Goal: Transaction & Acquisition: Purchase product/service

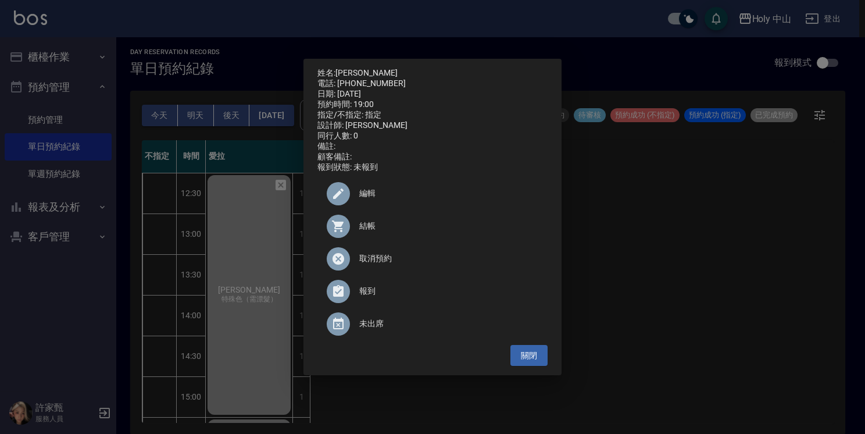
scroll to position [410, 0]
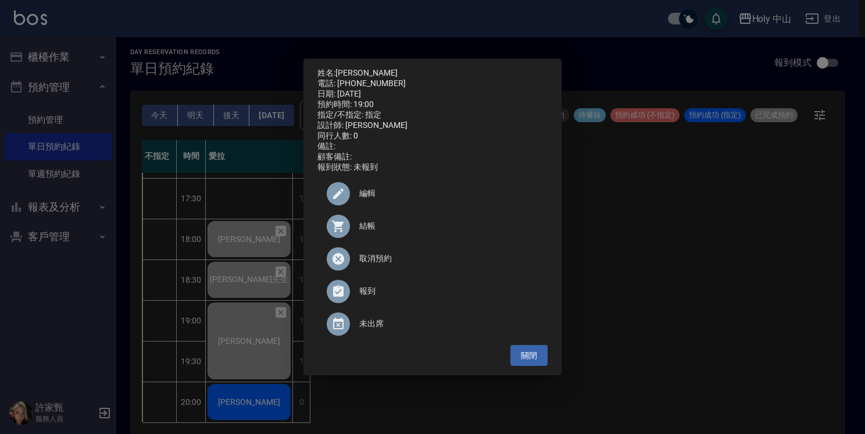
click at [263, 399] on div "姓名: [PERSON_NAME]先生 電話: [PHONE_NUMBER] 日期: [DATE] 預約時間: 19:00 指定/不指定: 指定 設計師: 愛…" at bounding box center [432, 217] width 865 height 434
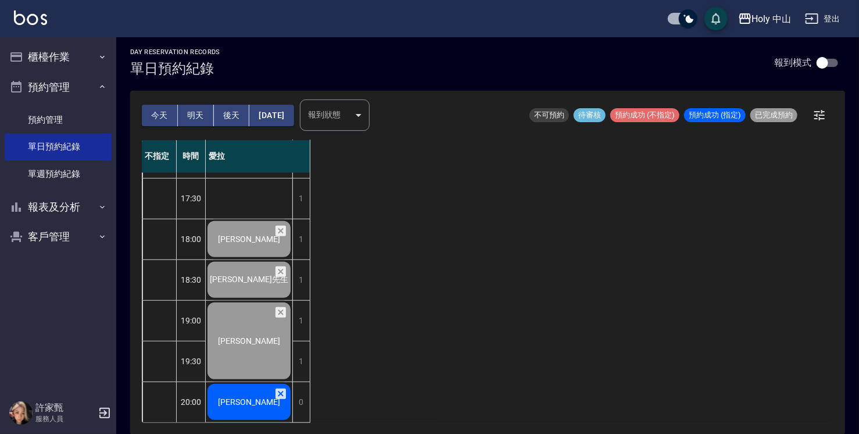
click at [246, 397] on span "[PERSON_NAME]" at bounding box center [249, 401] width 67 height 9
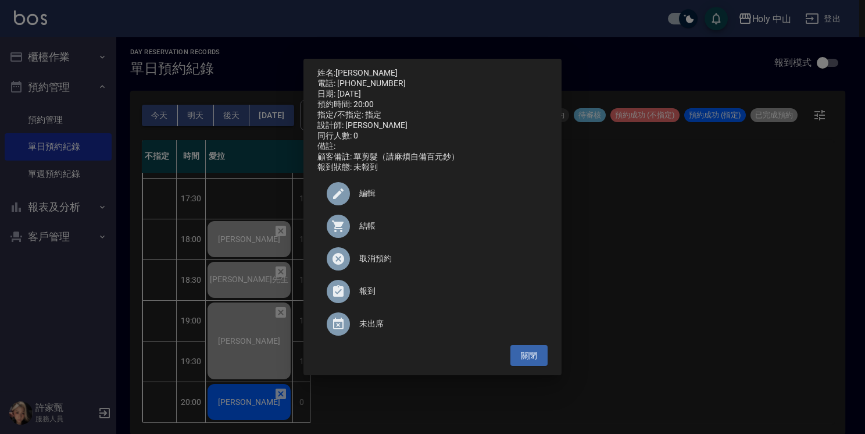
click at [366, 232] on span "結帳" at bounding box center [448, 226] width 179 height 12
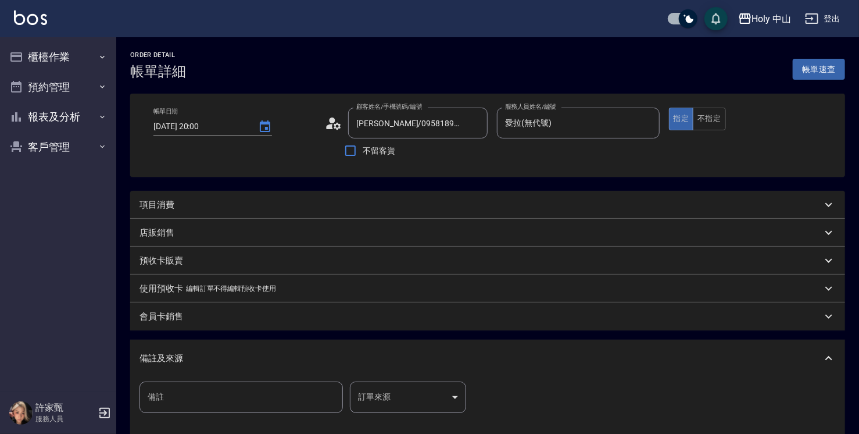
click at [173, 205] on p "項目消費" at bounding box center [156, 205] width 35 height 12
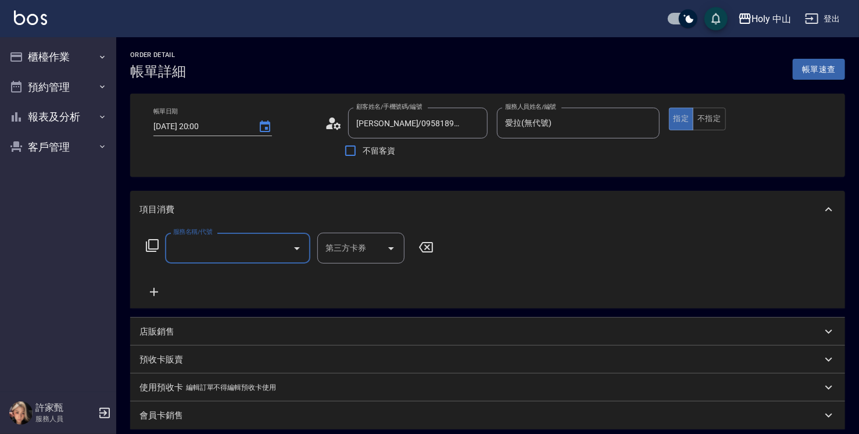
click at [201, 245] on input "服務名稱/代號" at bounding box center [228, 248] width 117 height 20
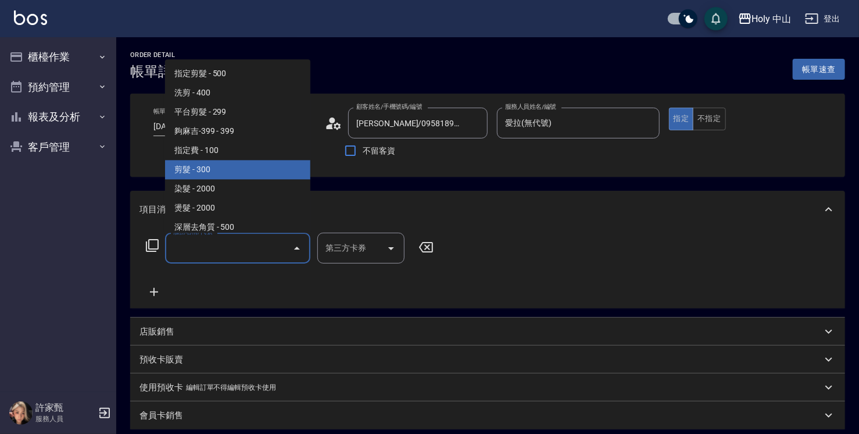
click at [195, 166] on span "剪髮 - 300" at bounding box center [237, 169] width 145 height 19
type input "剪髮(C02)"
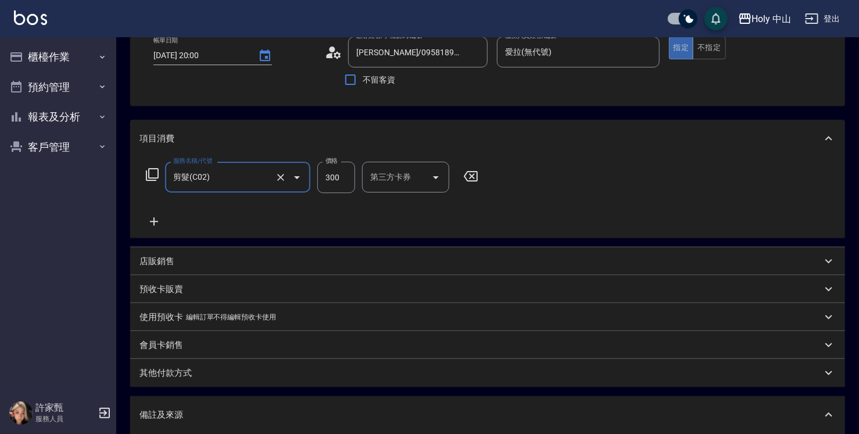
scroll to position [174, 0]
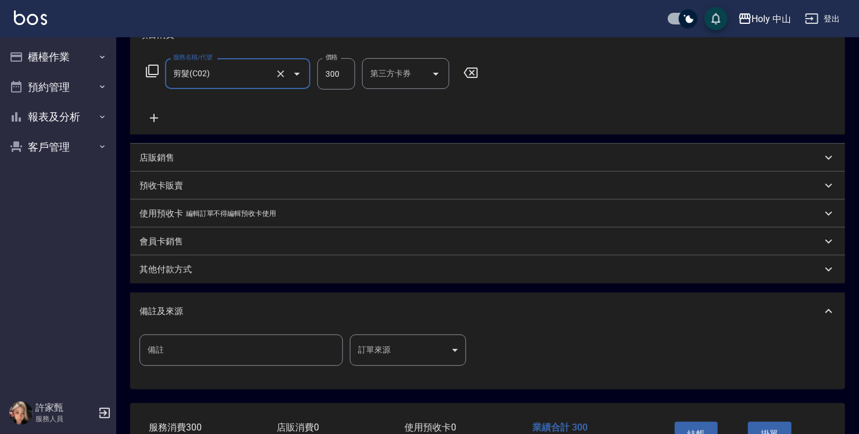
click at [383, 354] on body "Holy 中山 登出 櫃檯作業 打帳單 帳單列表 營業儀表板 現場電腦打卡 預約管理 預約管理 單日預約紀錄 單週預約紀錄 報表及分析 報表目錄 店家日報表 …" at bounding box center [429, 167] width 859 height 683
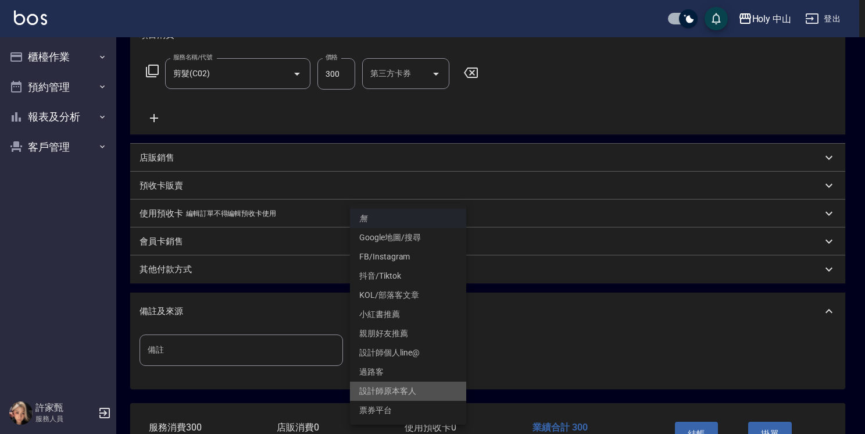
click at [408, 395] on li "設計師原本客人" at bounding box center [408, 390] width 116 height 19
type input "設計師原本客人"
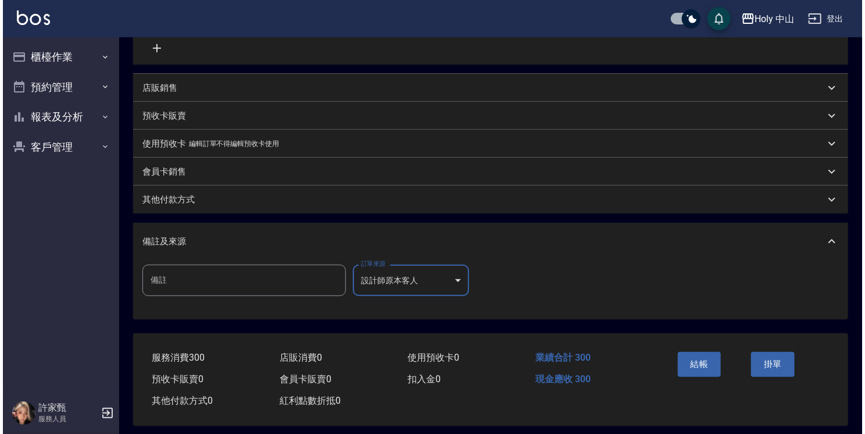
scroll to position [253, 0]
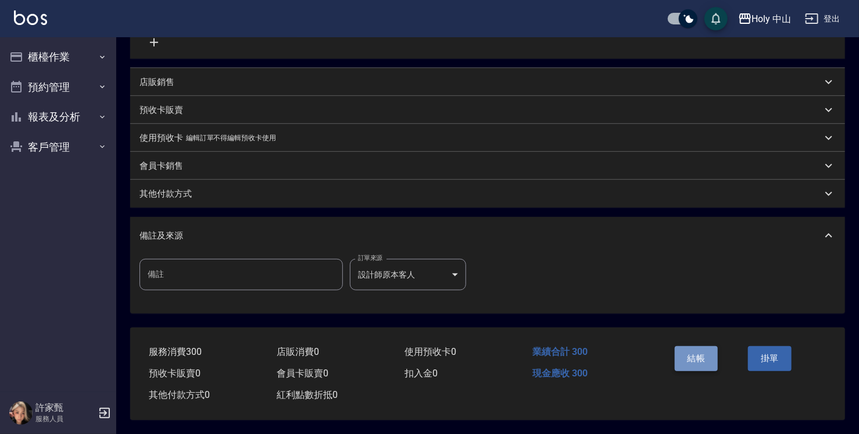
click at [687, 350] on button "結帳" at bounding box center [697, 358] width 44 height 24
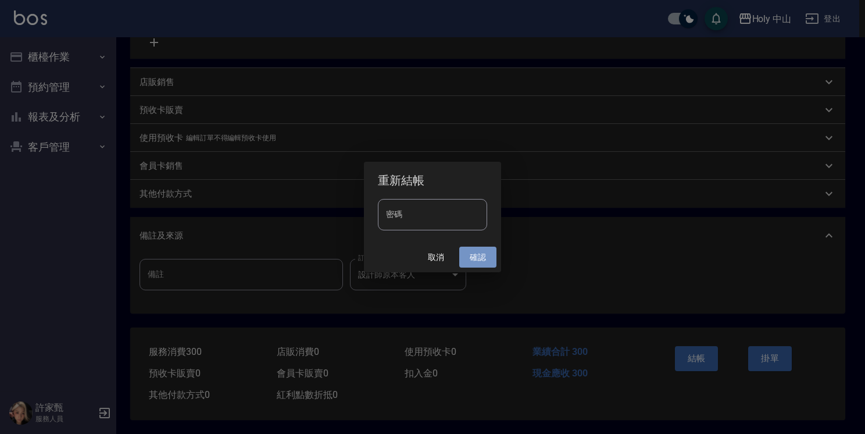
click at [475, 264] on button "確認" at bounding box center [477, 257] width 37 height 22
